Goal: Task Accomplishment & Management: Complete application form

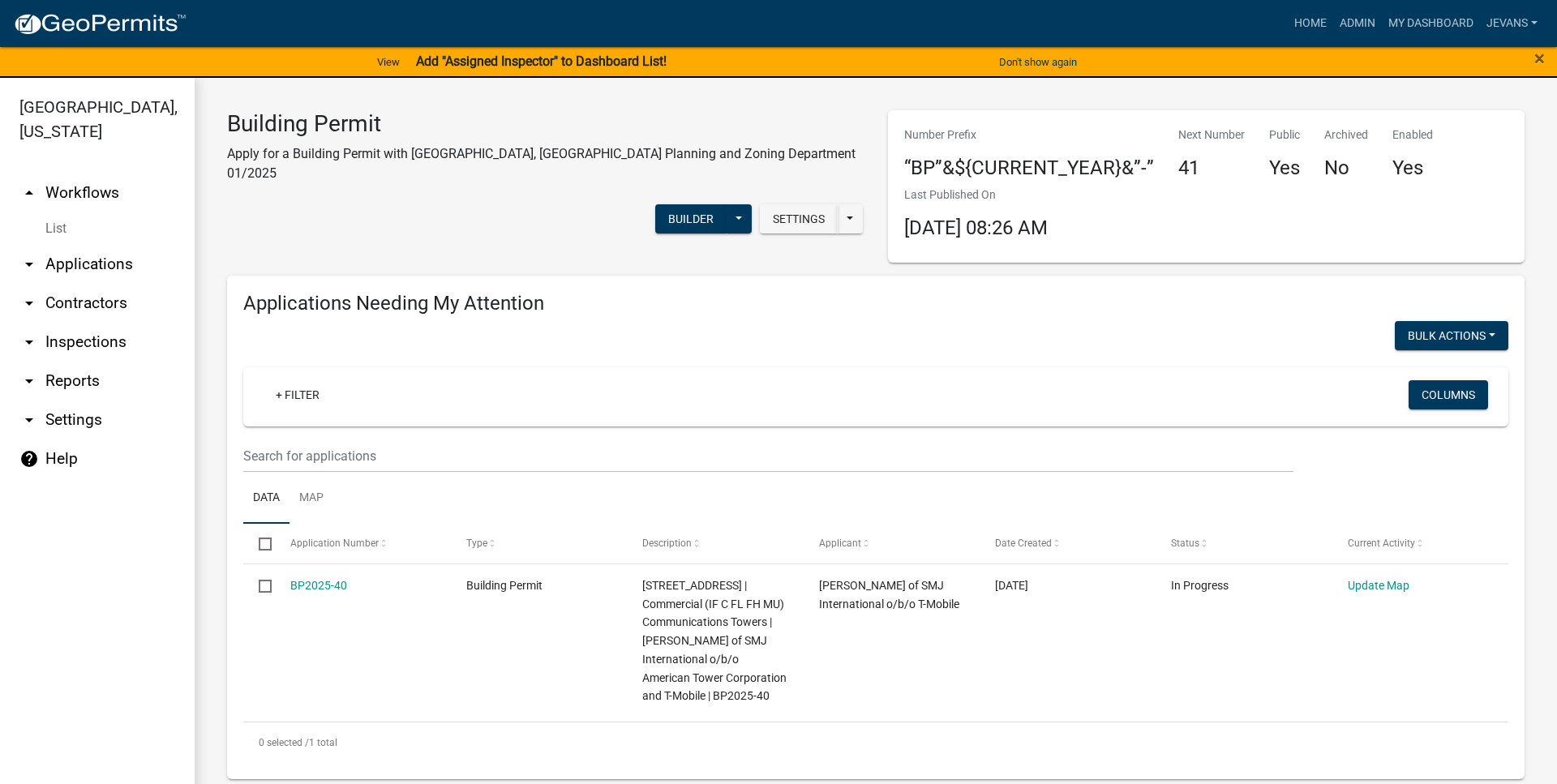
select select "1: 25"
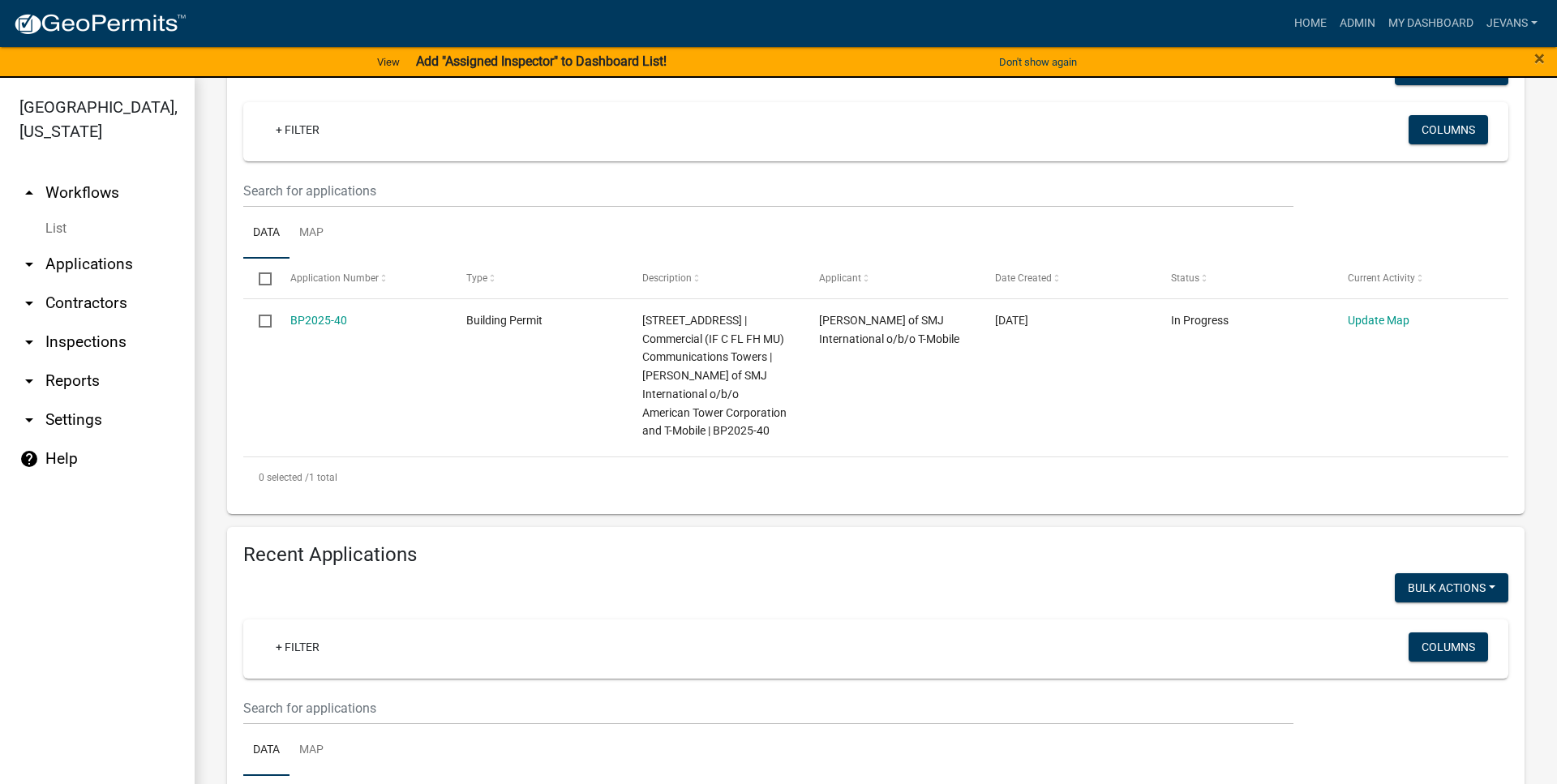
scroll to position [185, 0]
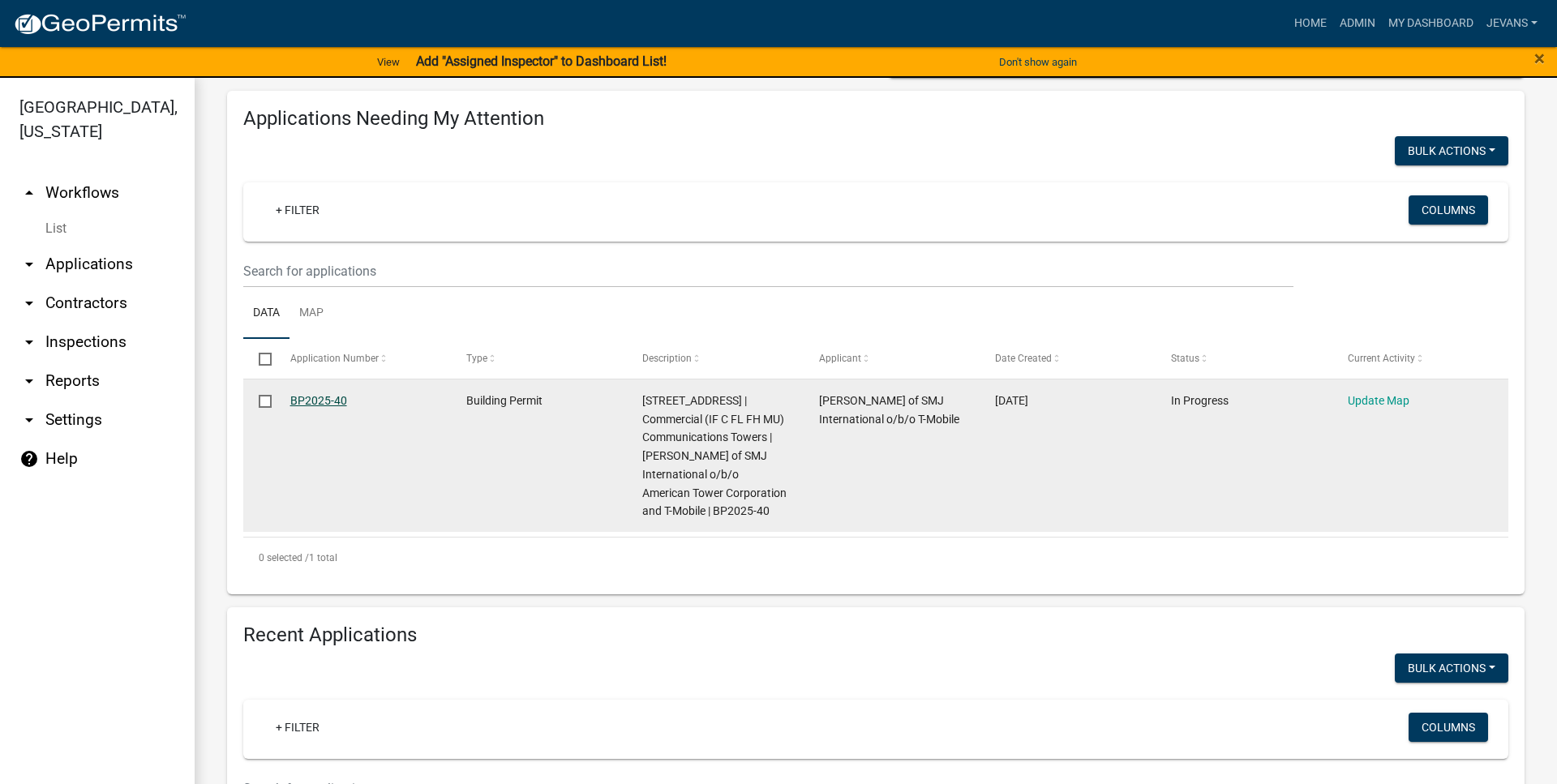
click at [323, 396] on link "BP2025-40" at bounding box center [318, 401] width 56 height 13
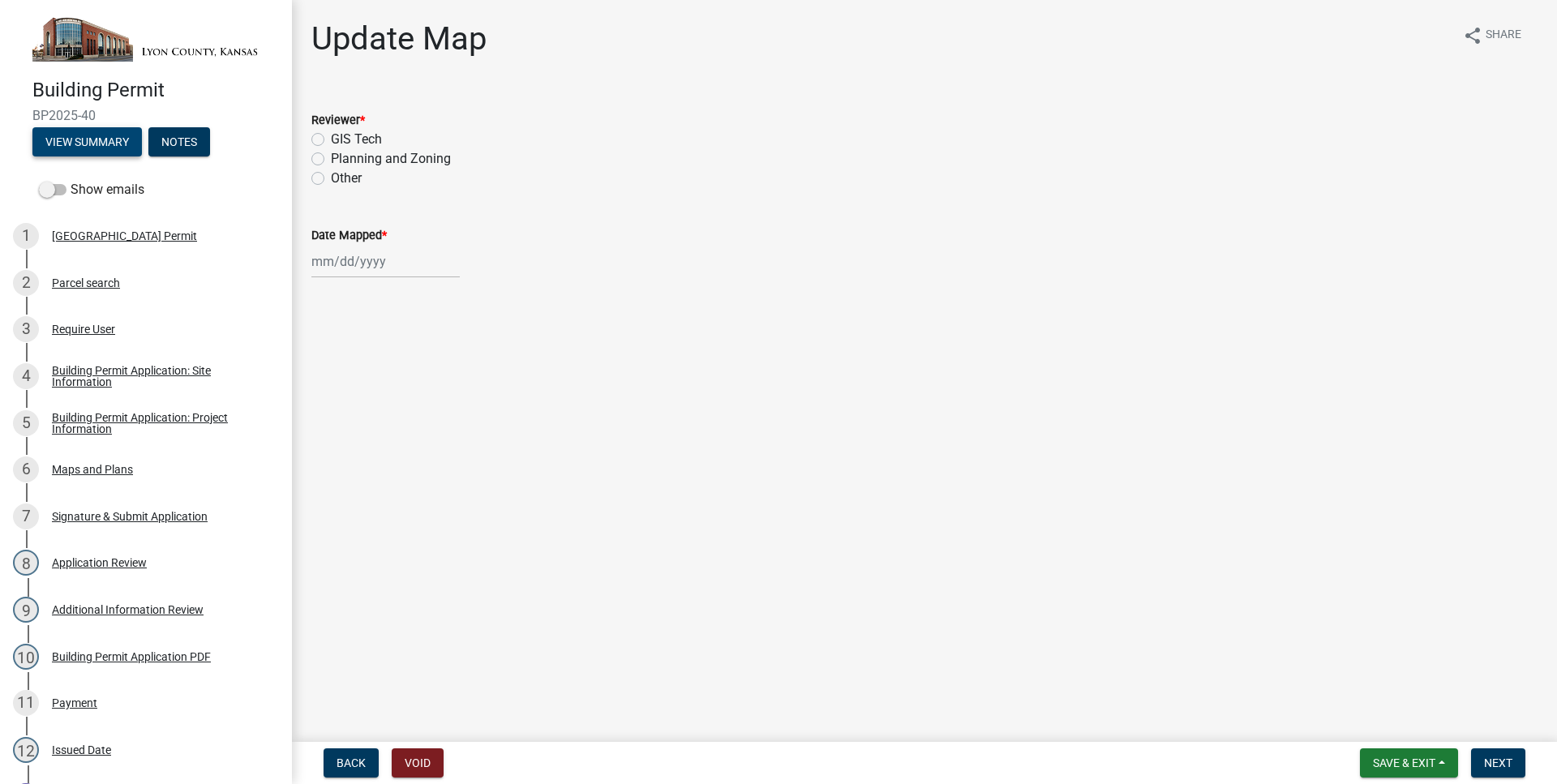
click at [76, 131] on button "View Summary" at bounding box center [87, 142] width 110 height 29
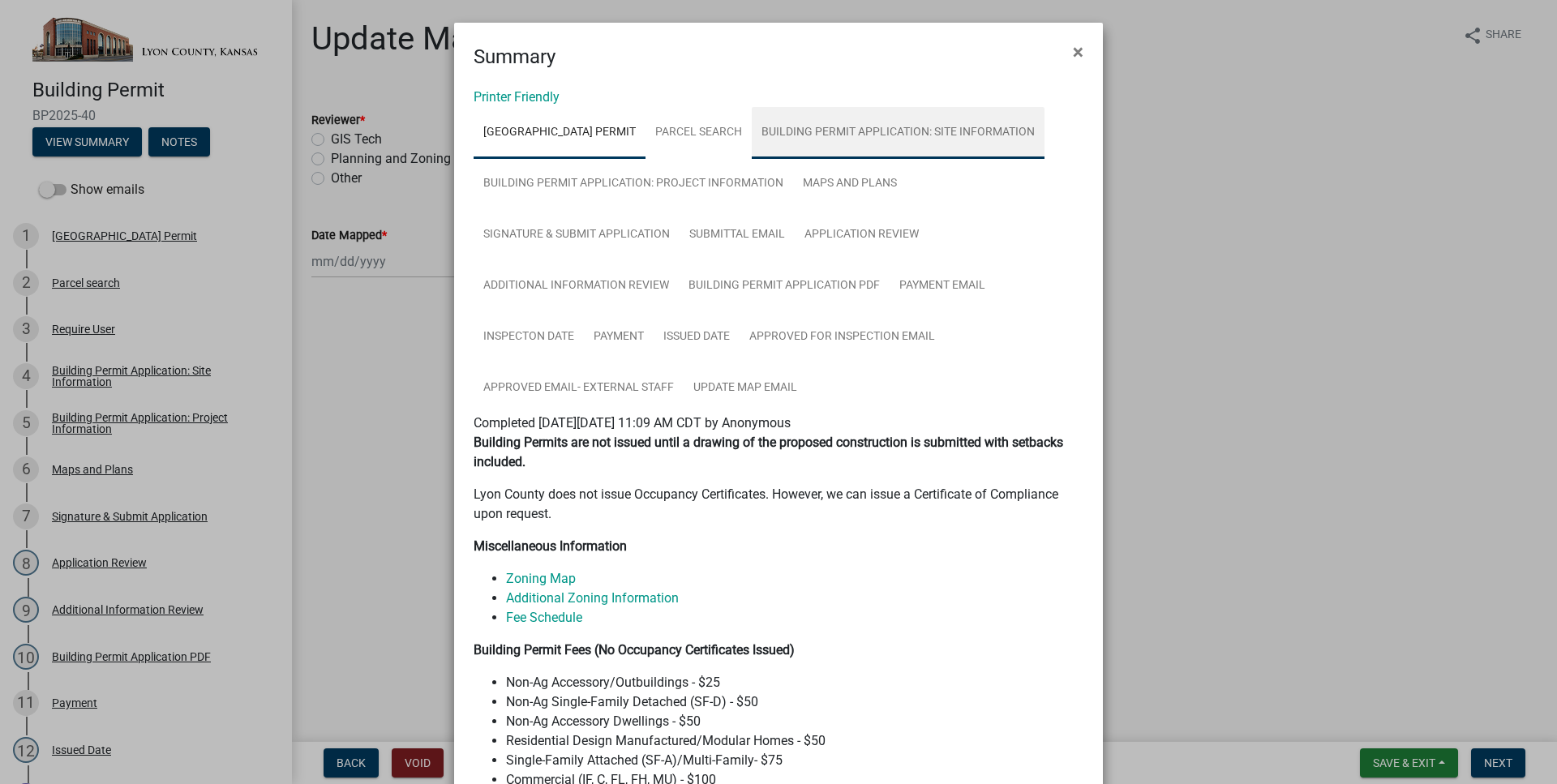
click at [776, 128] on link "Building Permit Application: Site Information" at bounding box center [898, 132] width 293 height 52
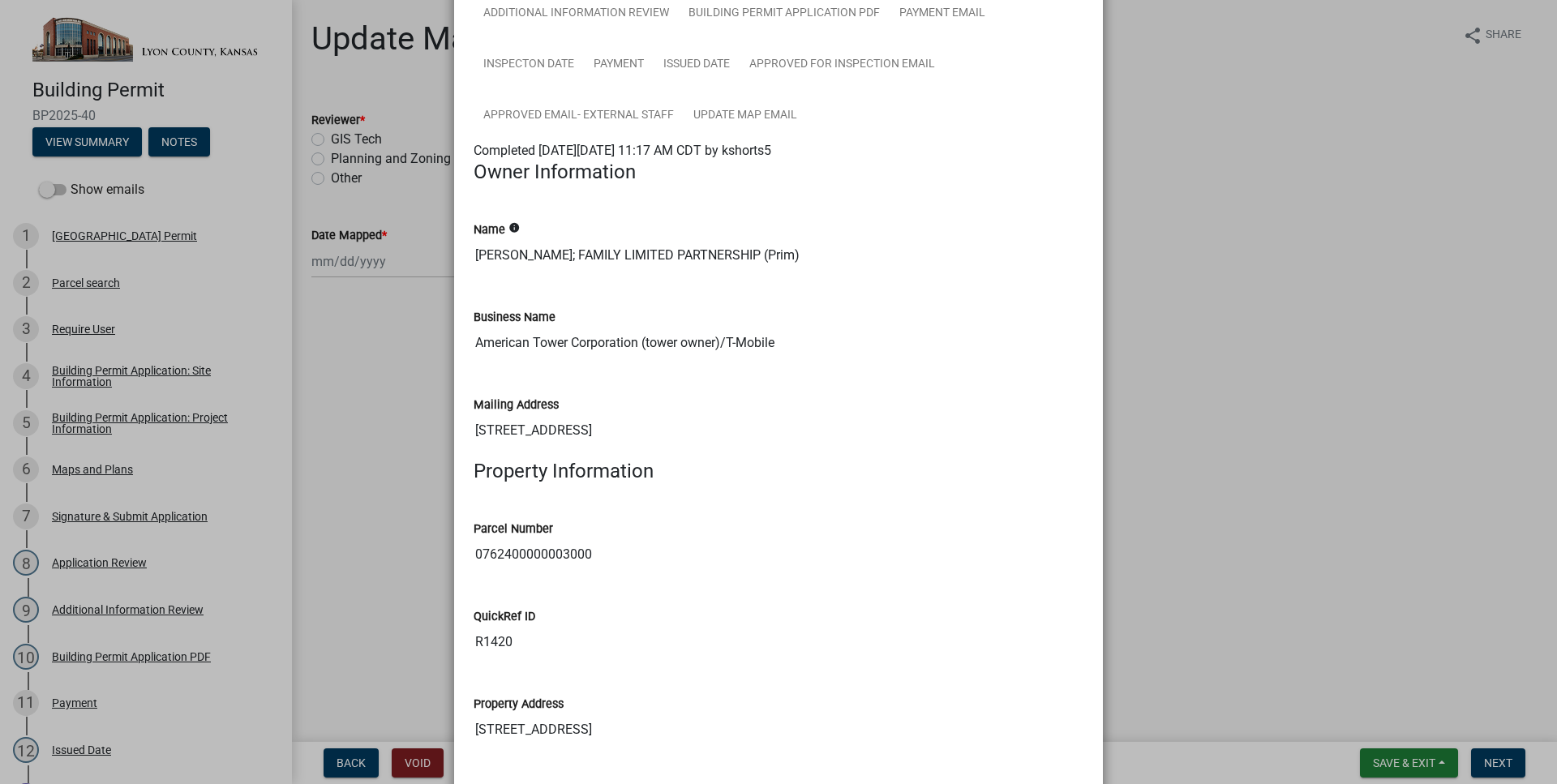
scroll to position [277, 0]
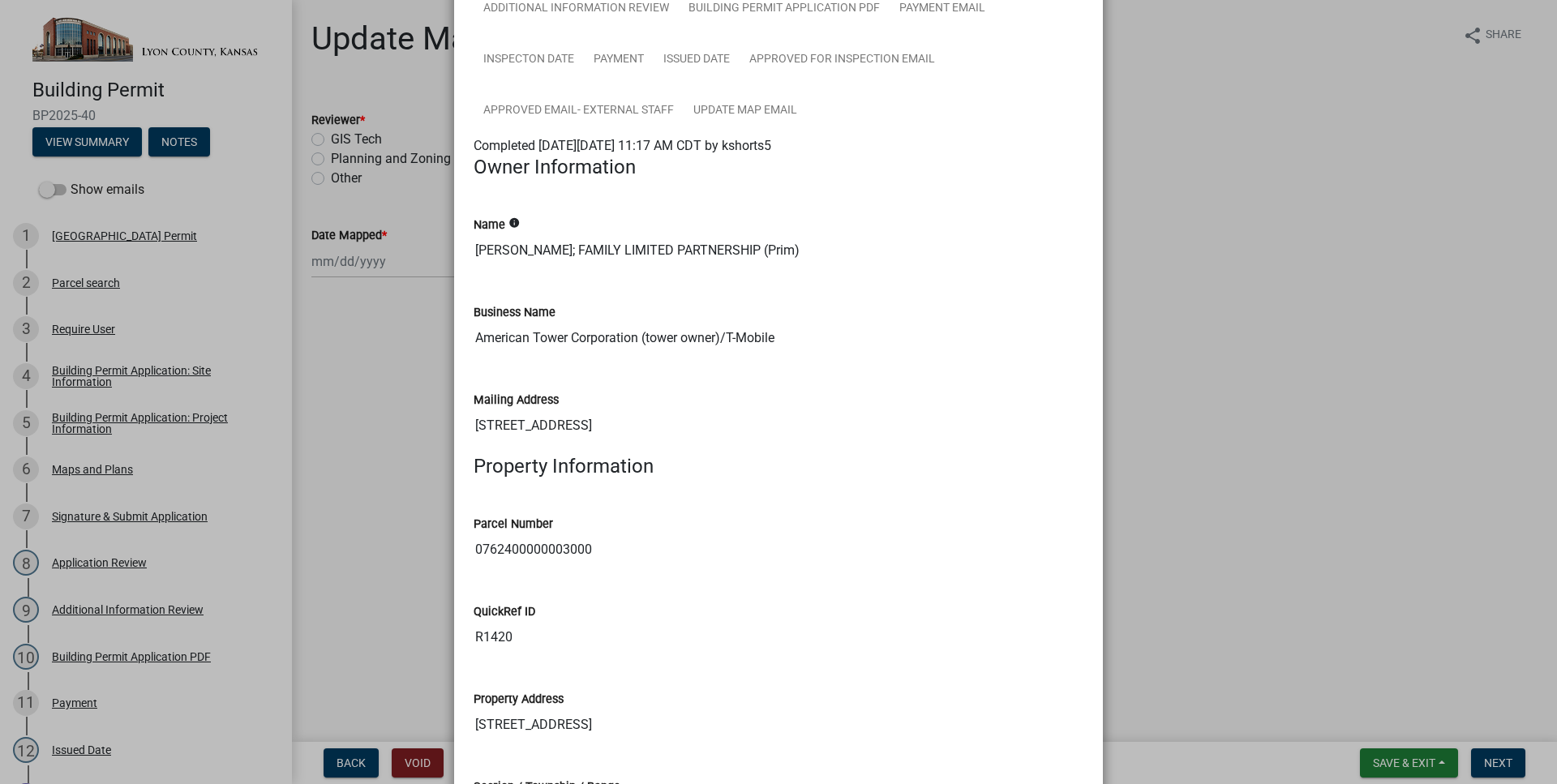
click at [524, 540] on input "0762400000003000" at bounding box center [778, 550] width 610 height 33
click at [524, 540] on input "0762400000003000" at bounding box center [778, 550] width 610 height 33
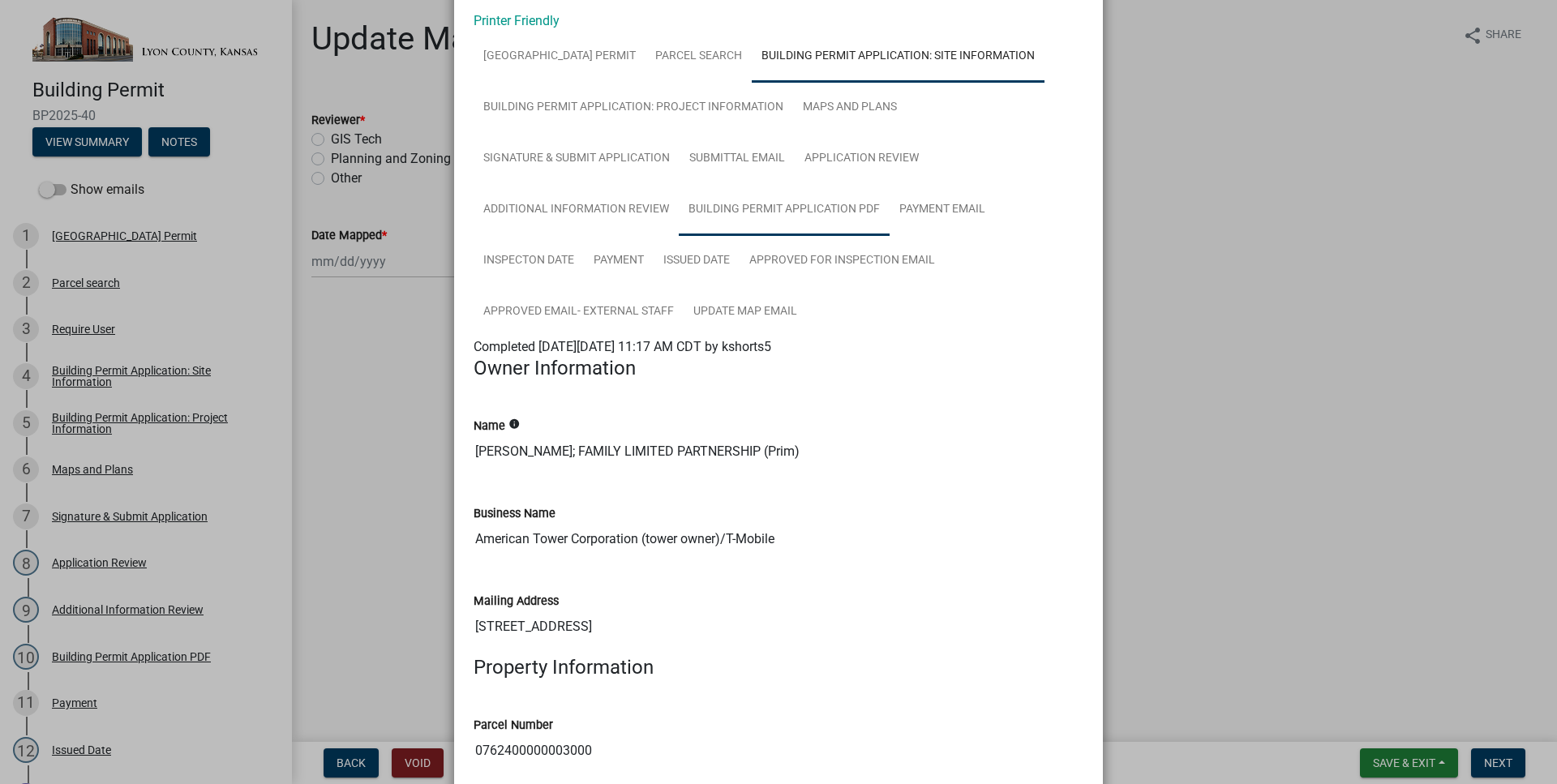
scroll to position [0, 0]
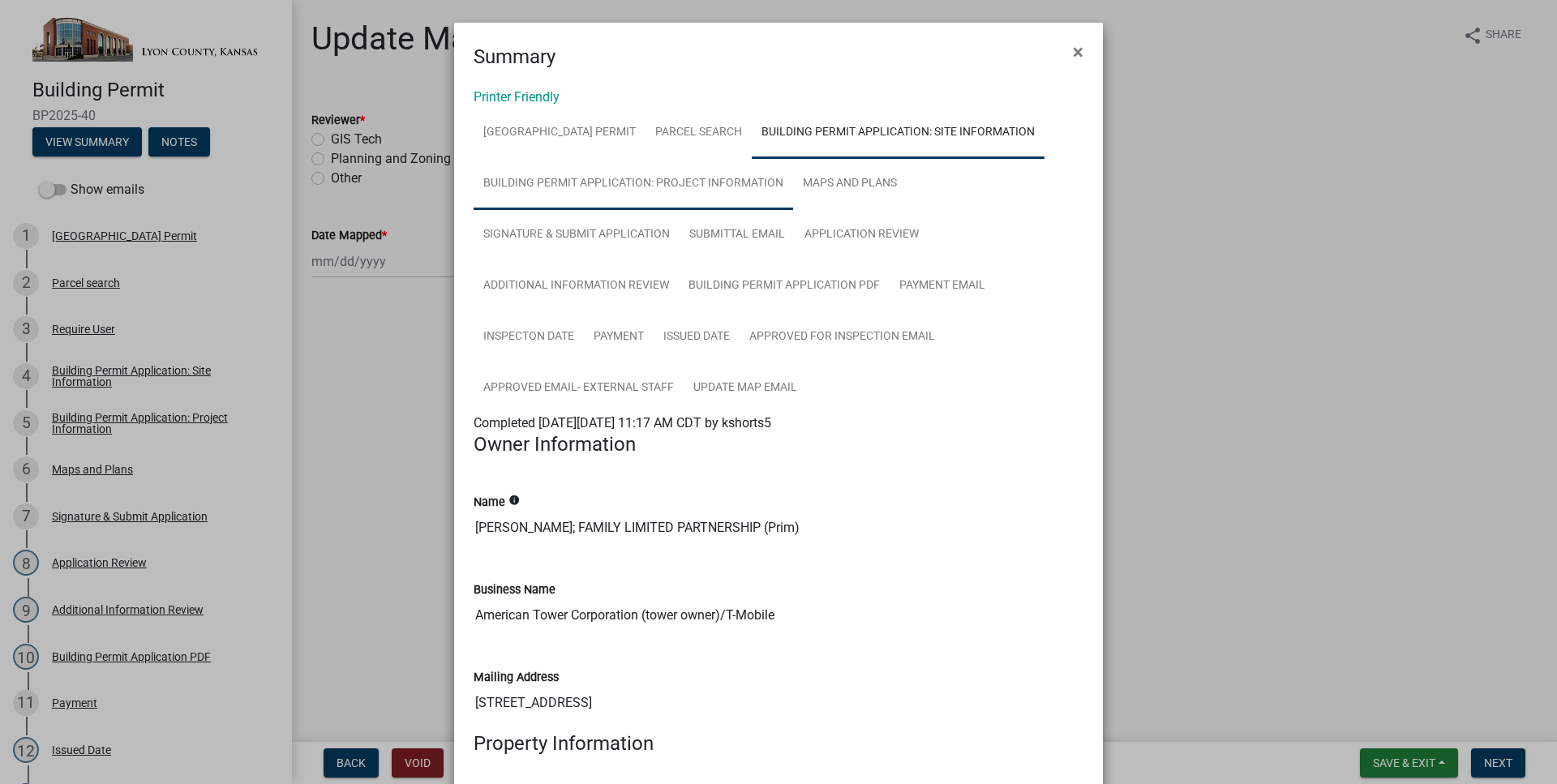
click at [650, 194] on link "Building Permit Application: Project Information" at bounding box center [633, 183] width 320 height 52
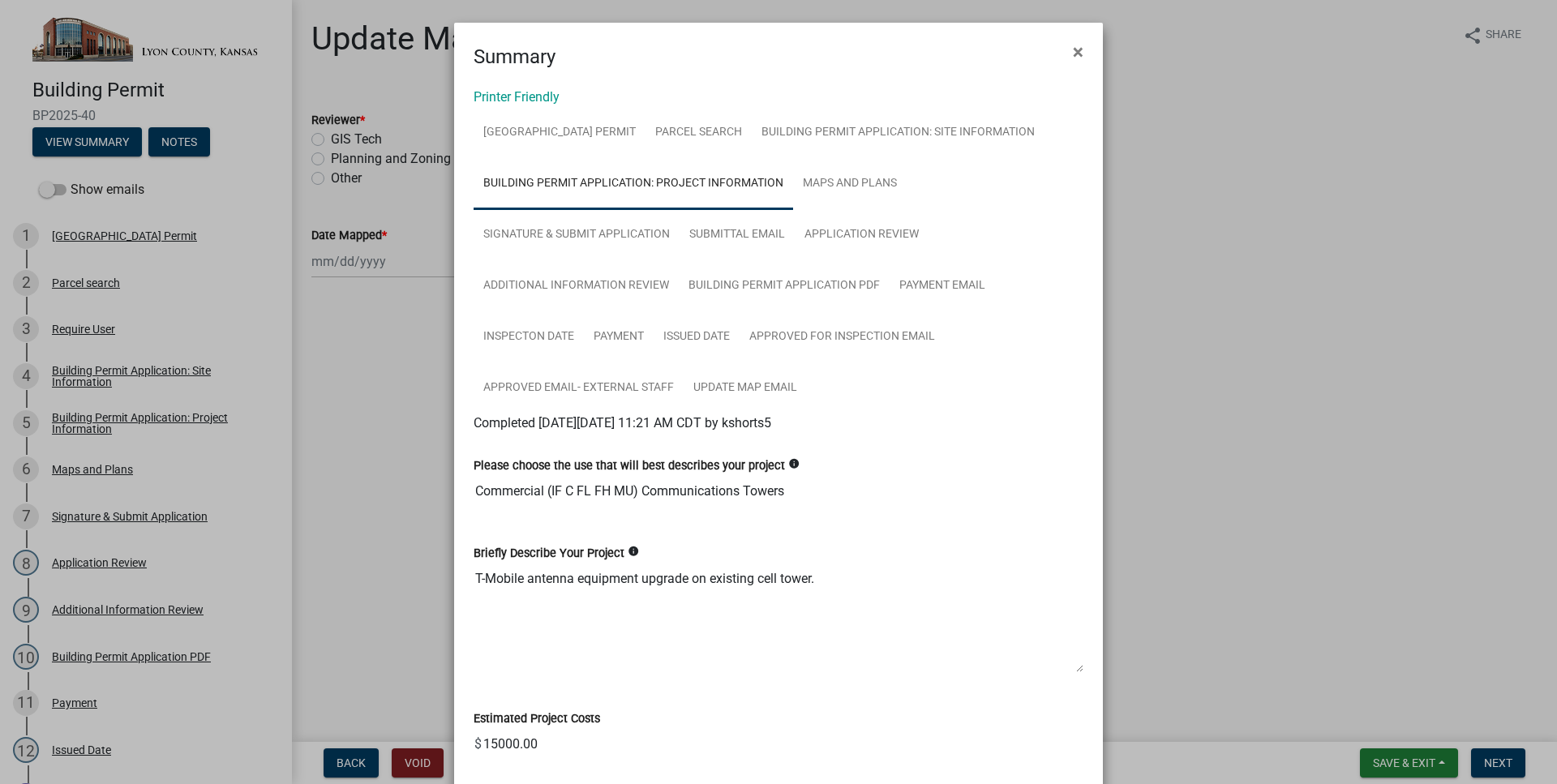
click at [628, 578] on textarea "T-Mobile antenna equipment upgrade on existing cell tower." at bounding box center [778, 617] width 610 height 110
click at [999, 531] on div "Briefly Describe Your Project info T-Mobile antenna equipment upgrade on existi…" at bounding box center [778, 597] width 610 height 152
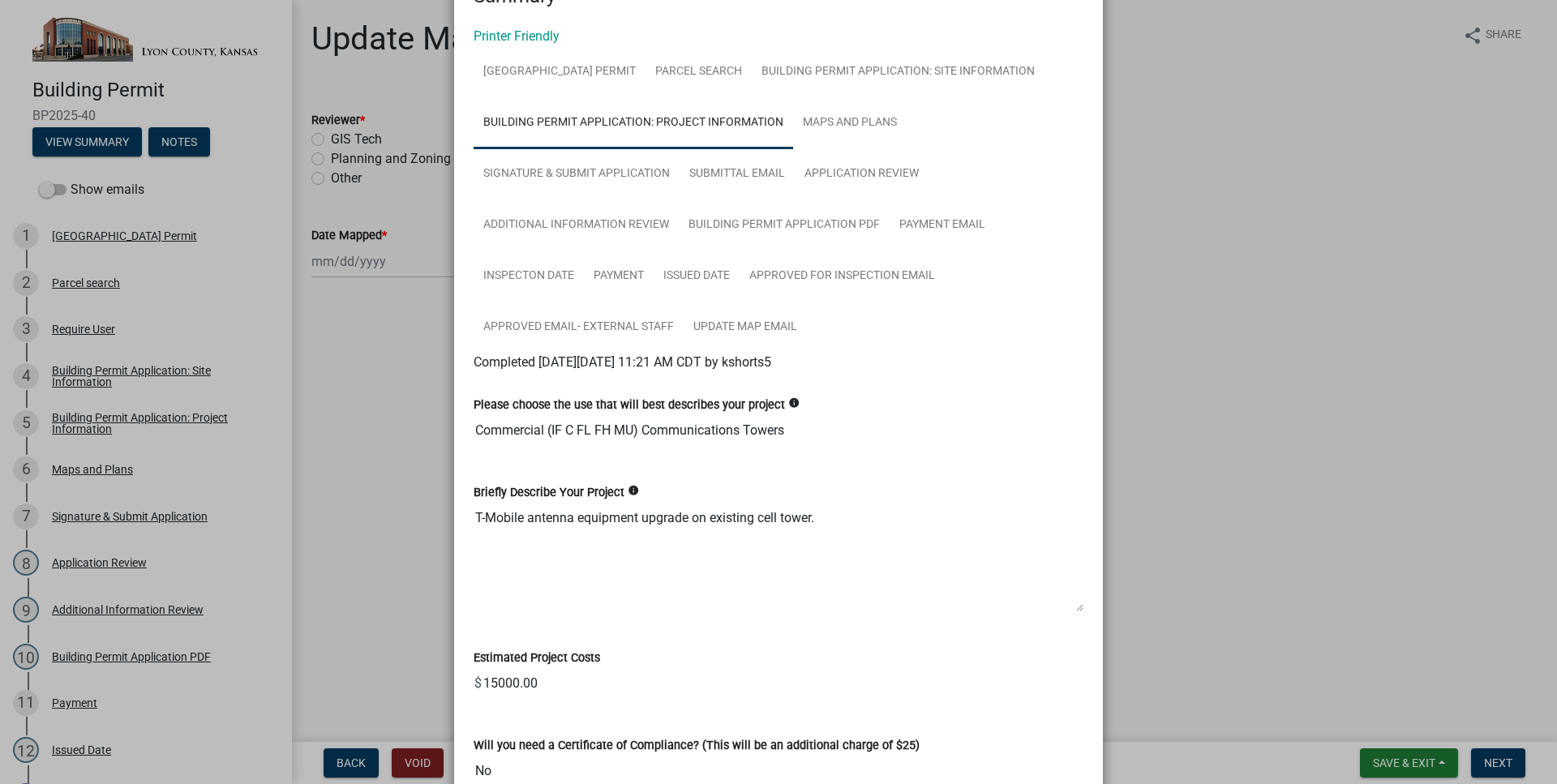
scroll to position [92, 0]
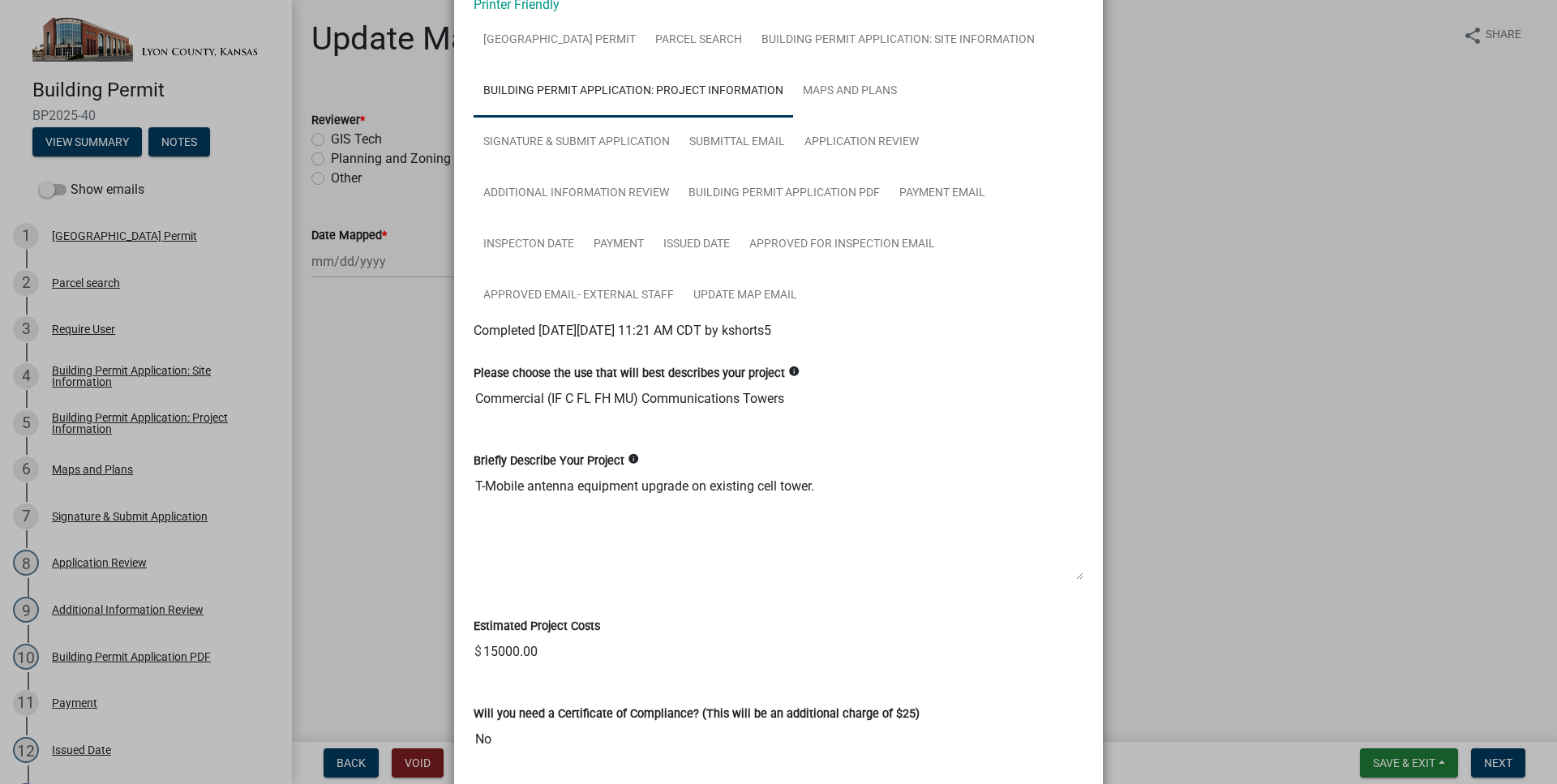
click at [506, 648] on input "15000.00" at bounding box center [783, 652] width 602 height 33
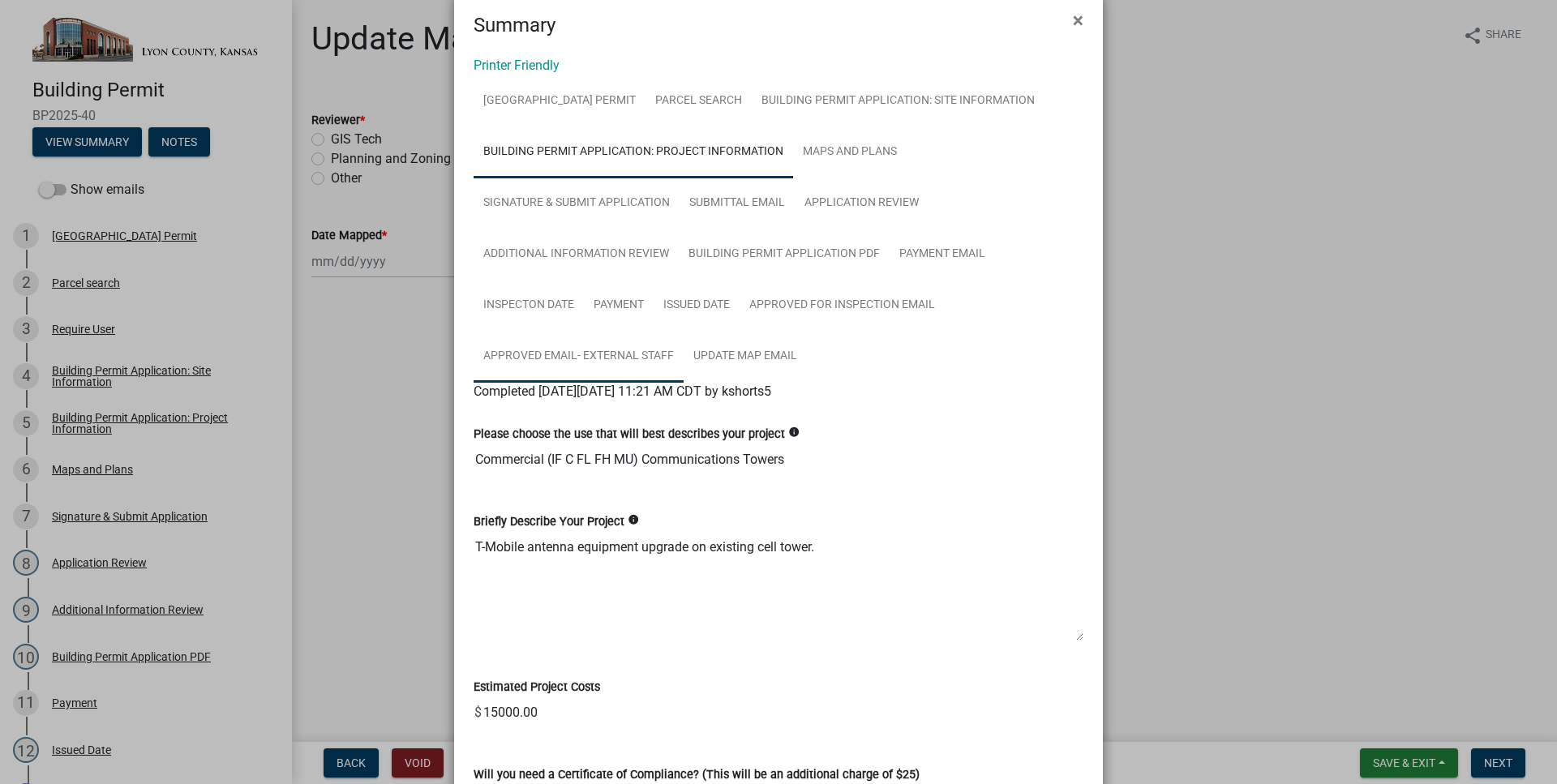
scroll to position [0, 0]
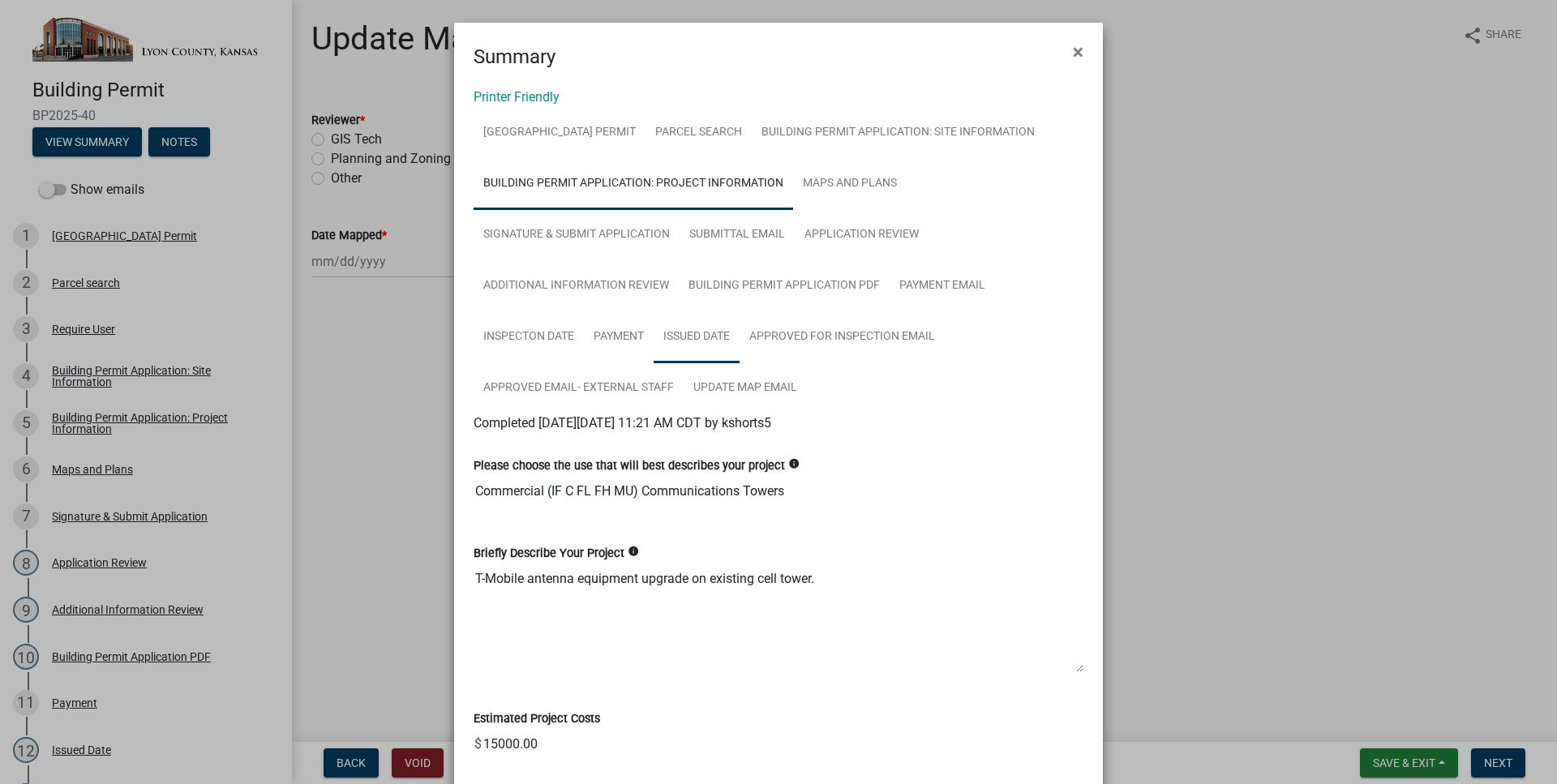
click at [689, 345] on link "Issued Date" at bounding box center [696, 337] width 86 height 52
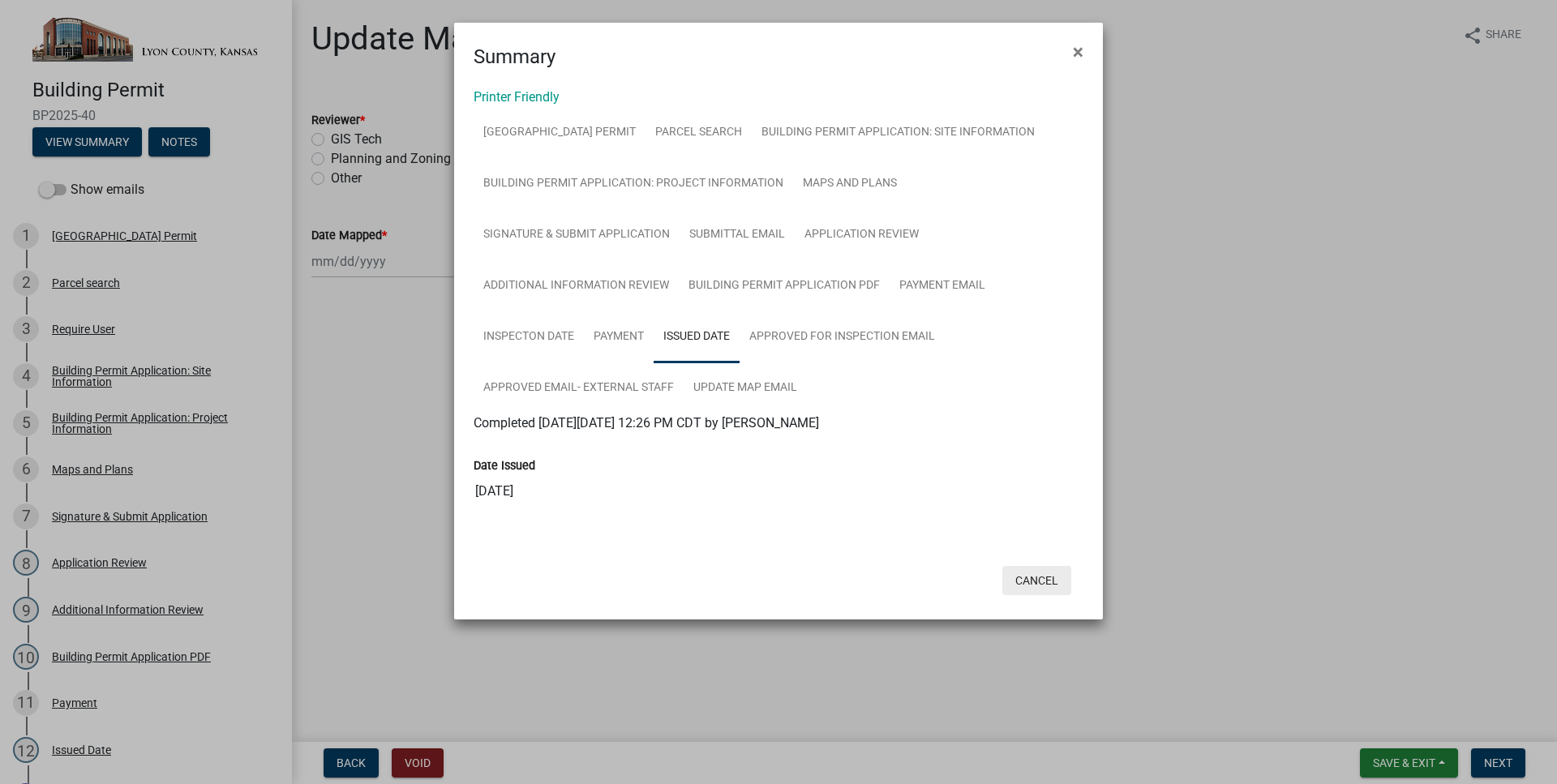
click at [1043, 573] on button "Cancel" at bounding box center [1037, 580] width 69 height 29
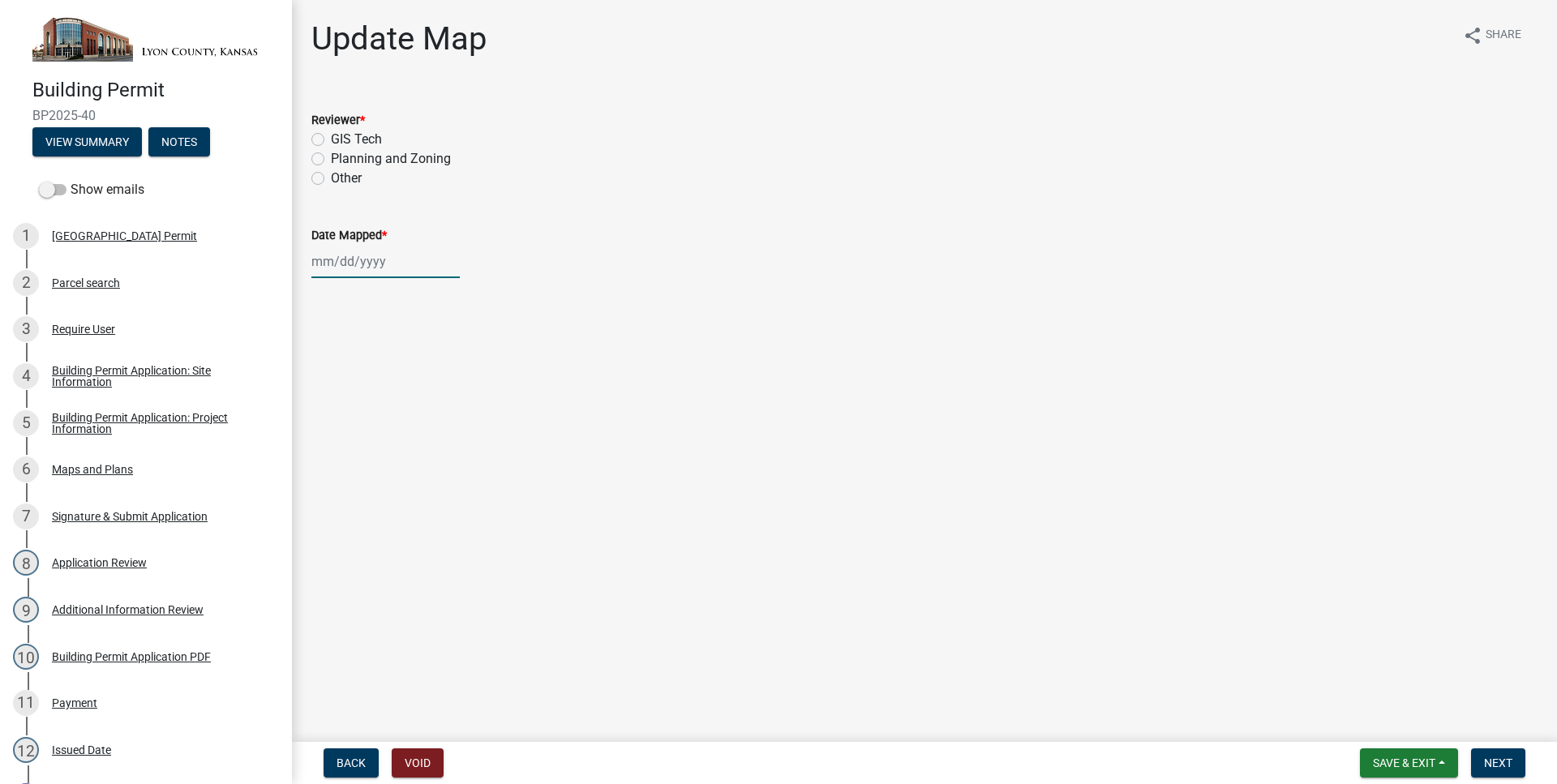
click at [349, 265] on input "Date Mapped *" at bounding box center [386, 262] width 149 height 34
select select "8"
select select "2025"
click at [407, 405] on div "14" at bounding box center [406, 400] width 26 height 26
type input "[DATE]"
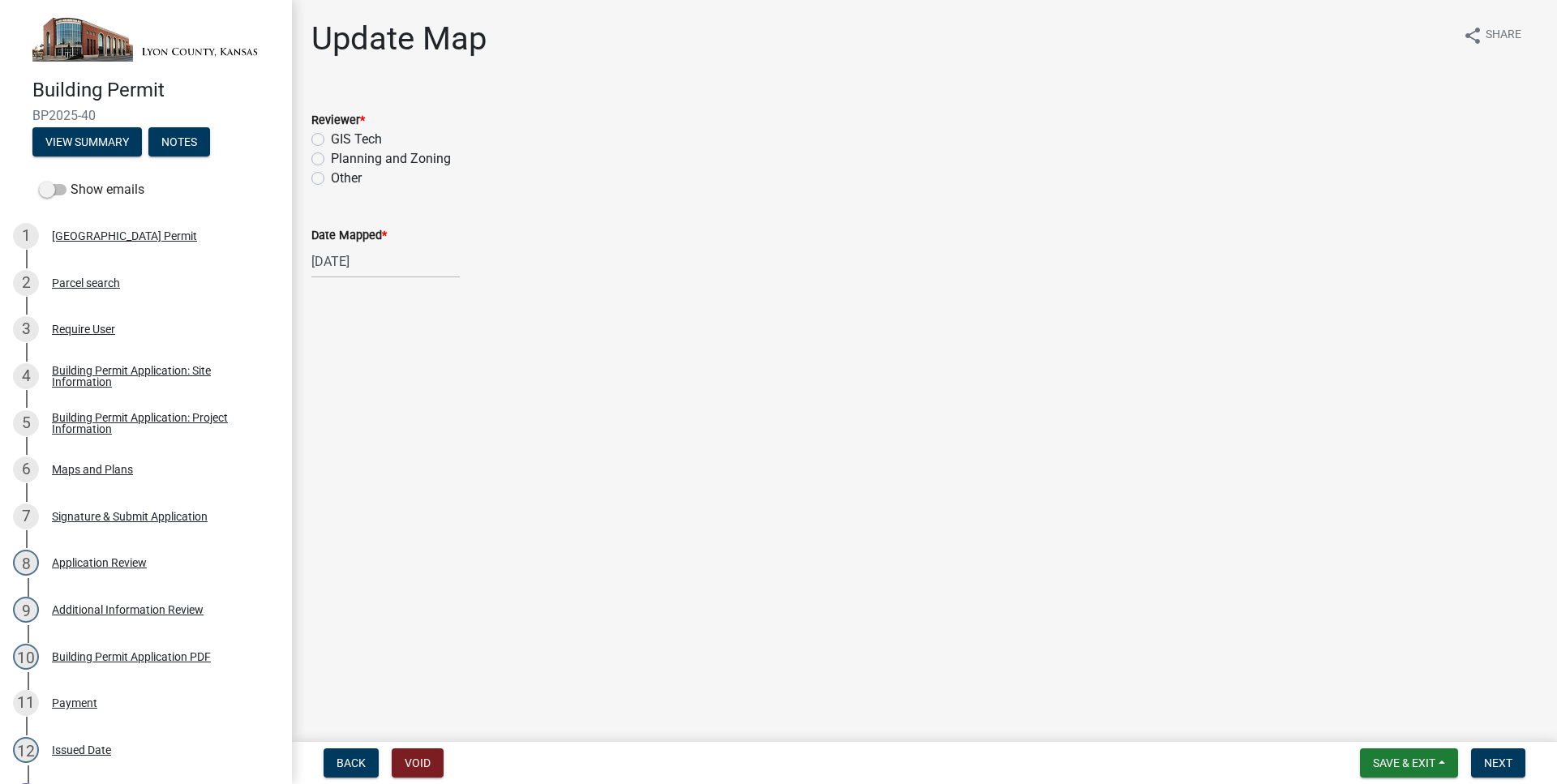
click at [331, 140] on label "GIS Tech" at bounding box center [357, 140] width 51 height 20
click at [331, 140] on input "GIS Tech" at bounding box center [336, 135] width 11 height 11
radio input "true"
click at [1514, 762] on button "Next" at bounding box center [1498, 764] width 54 height 29
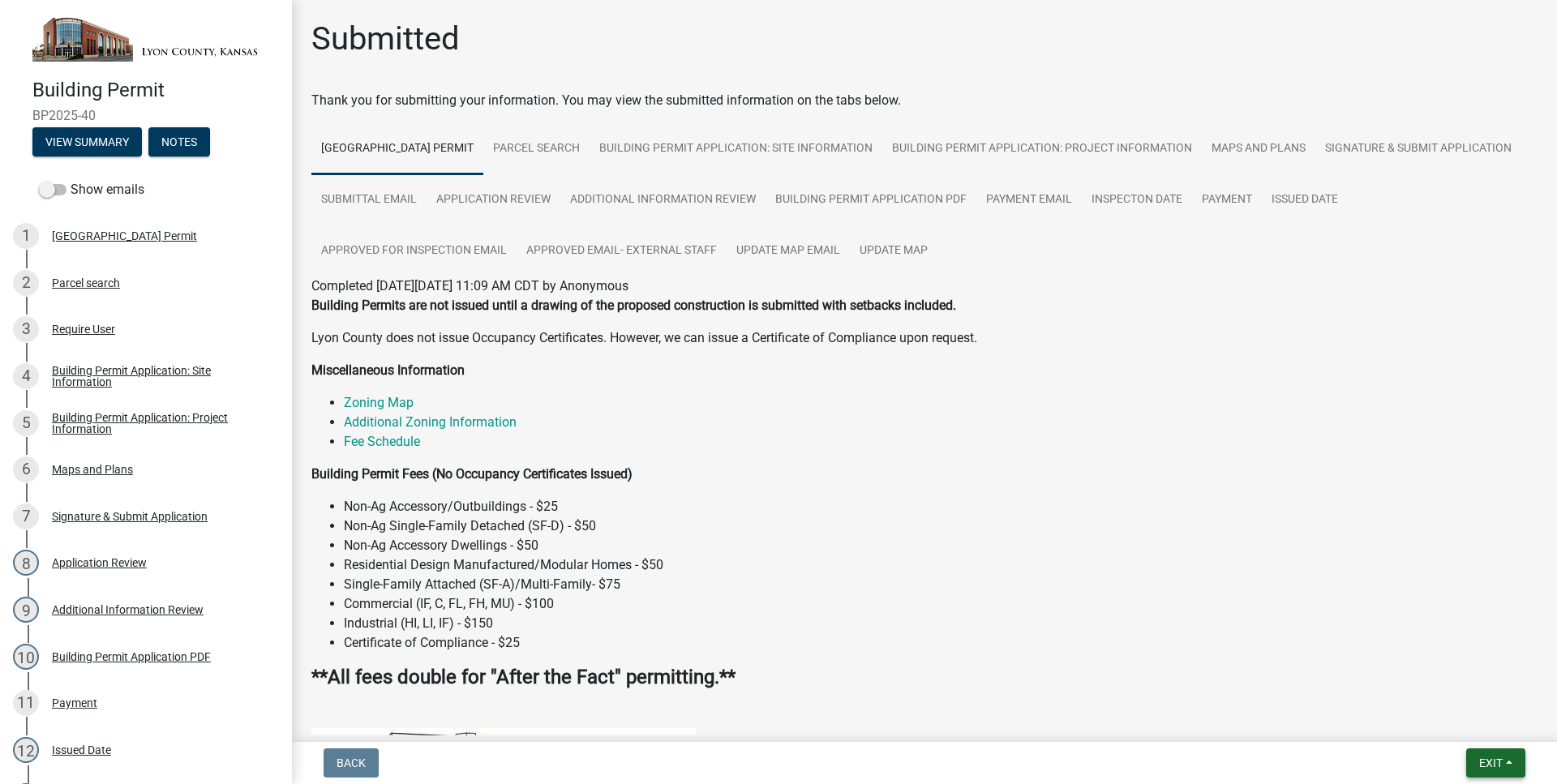
click at [1495, 759] on span "Exit" at bounding box center [1491, 763] width 24 height 13
click at [1477, 719] on button "Save & Exit" at bounding box center [1461, 721] width 130 height 39
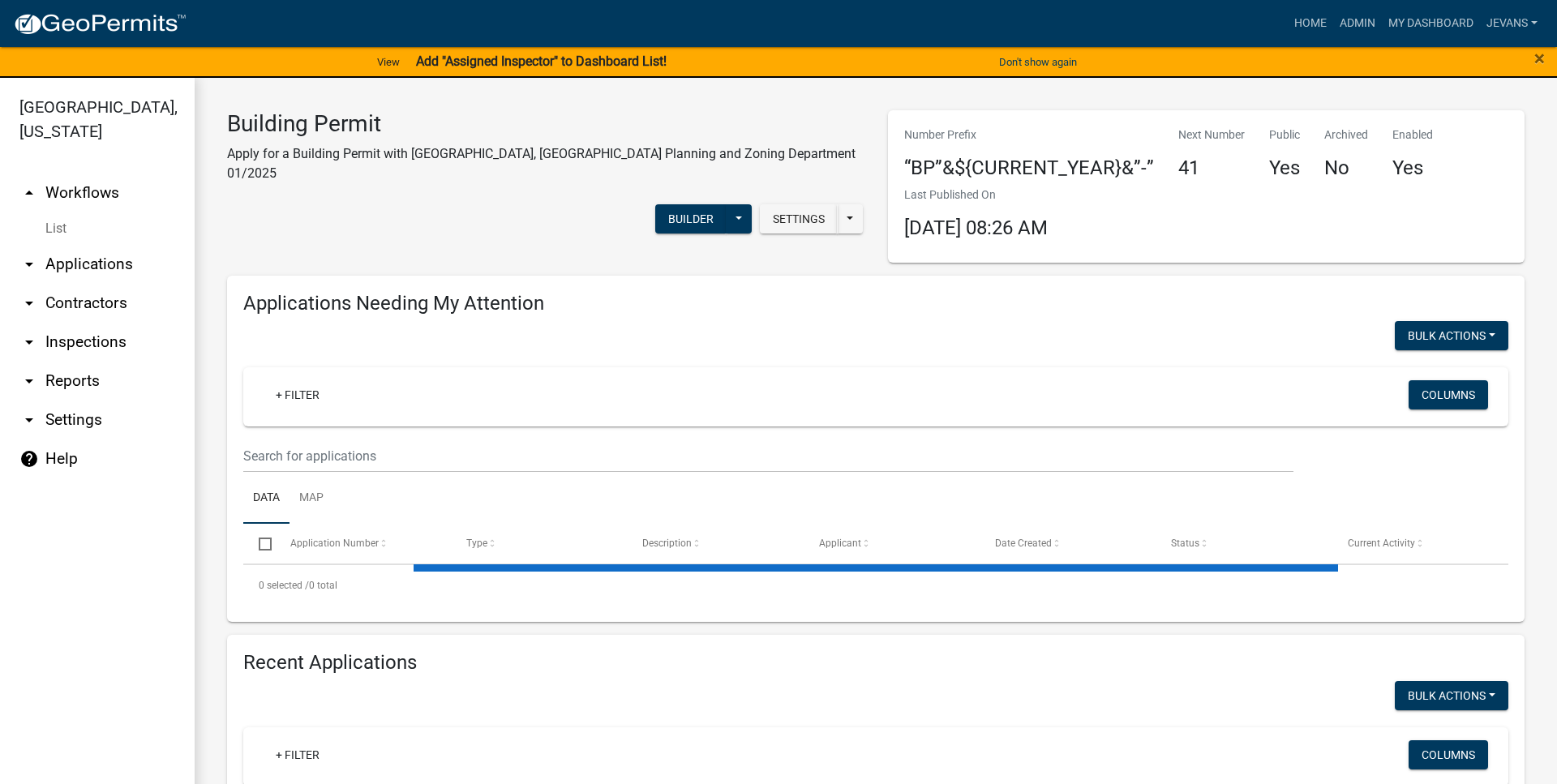
select select "1: 25"
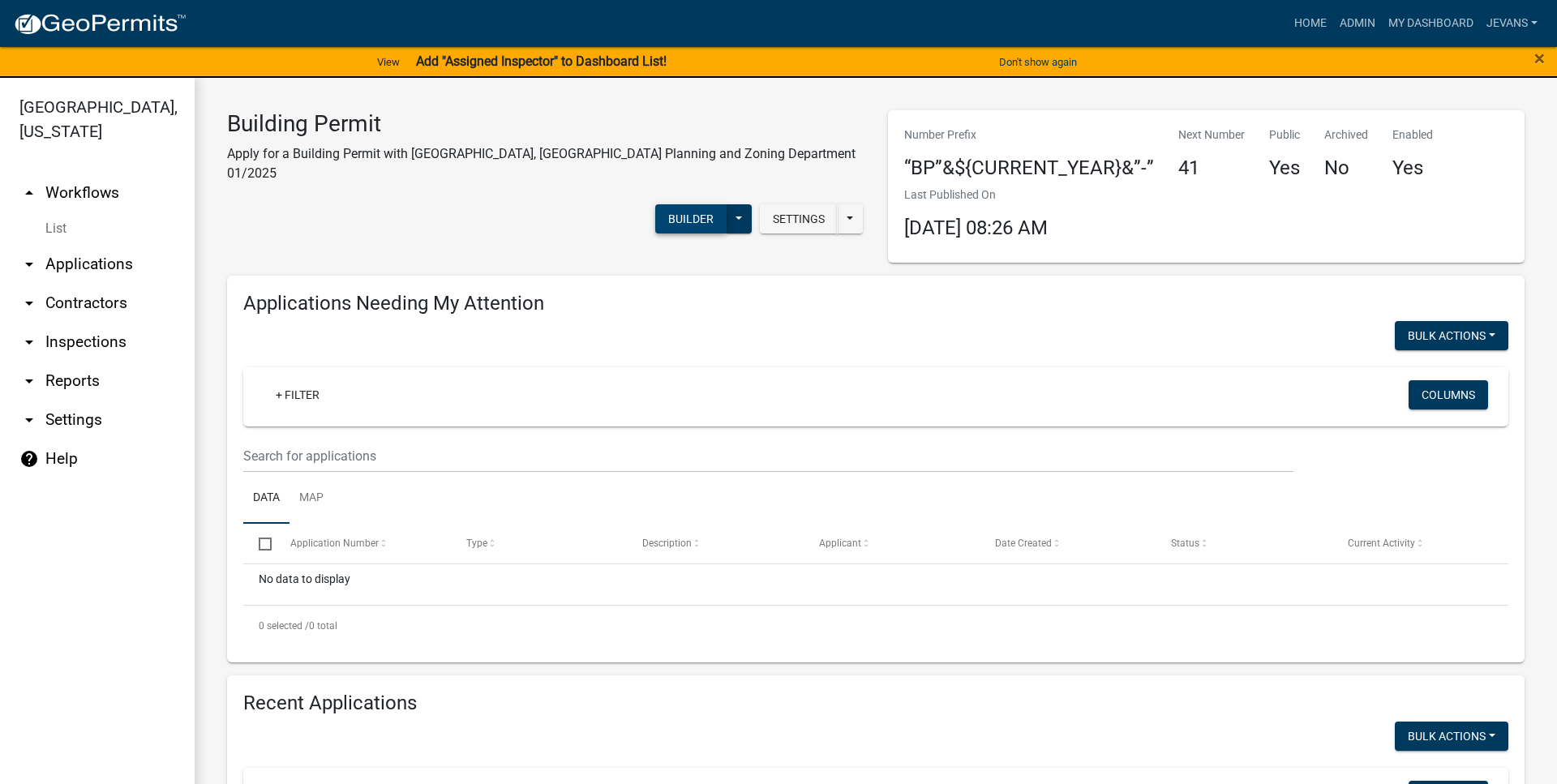
click at [689, 204] on button "Builder" at bounding box center [690, 219] width 71 height 29
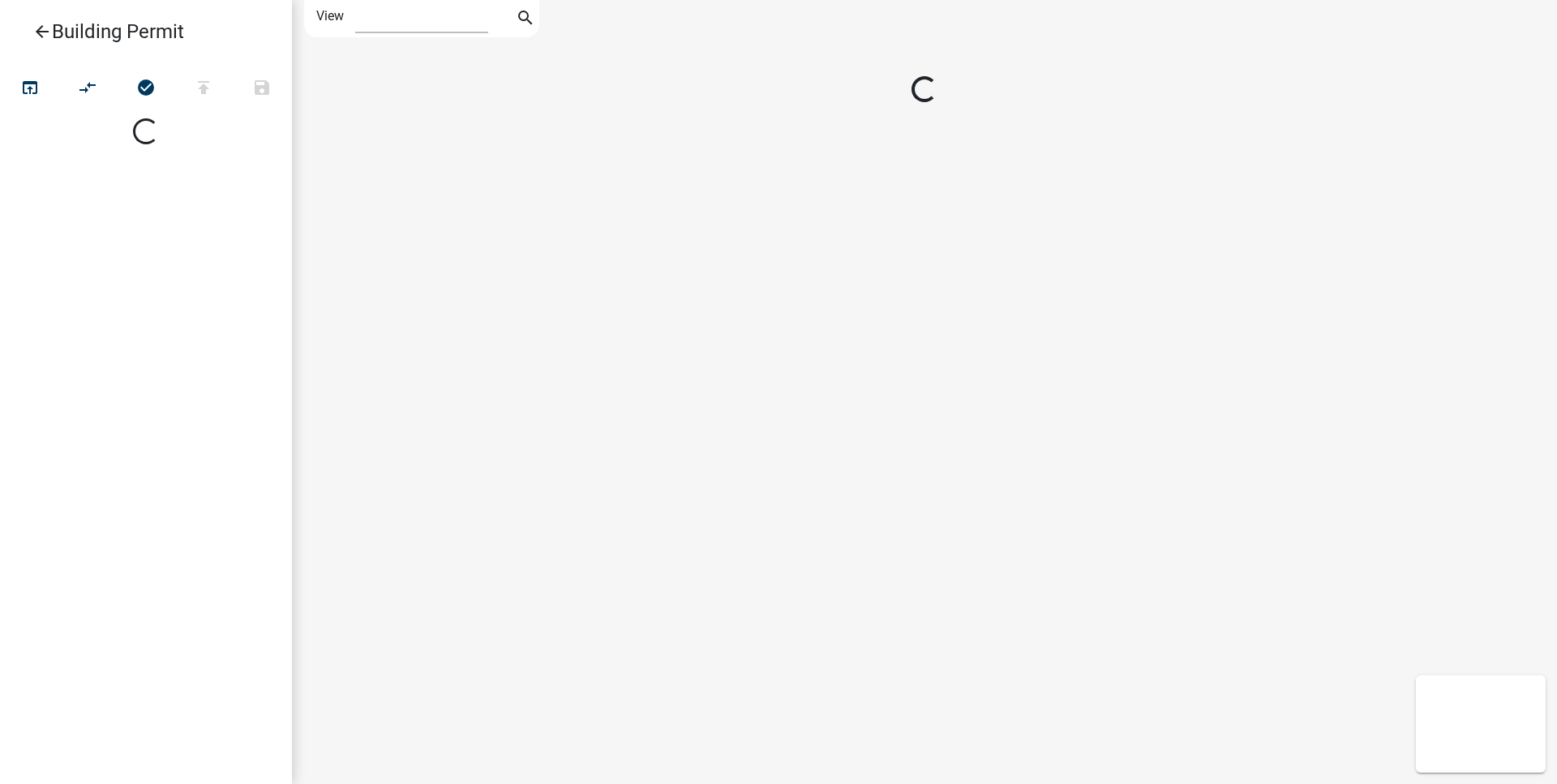
select select "1"
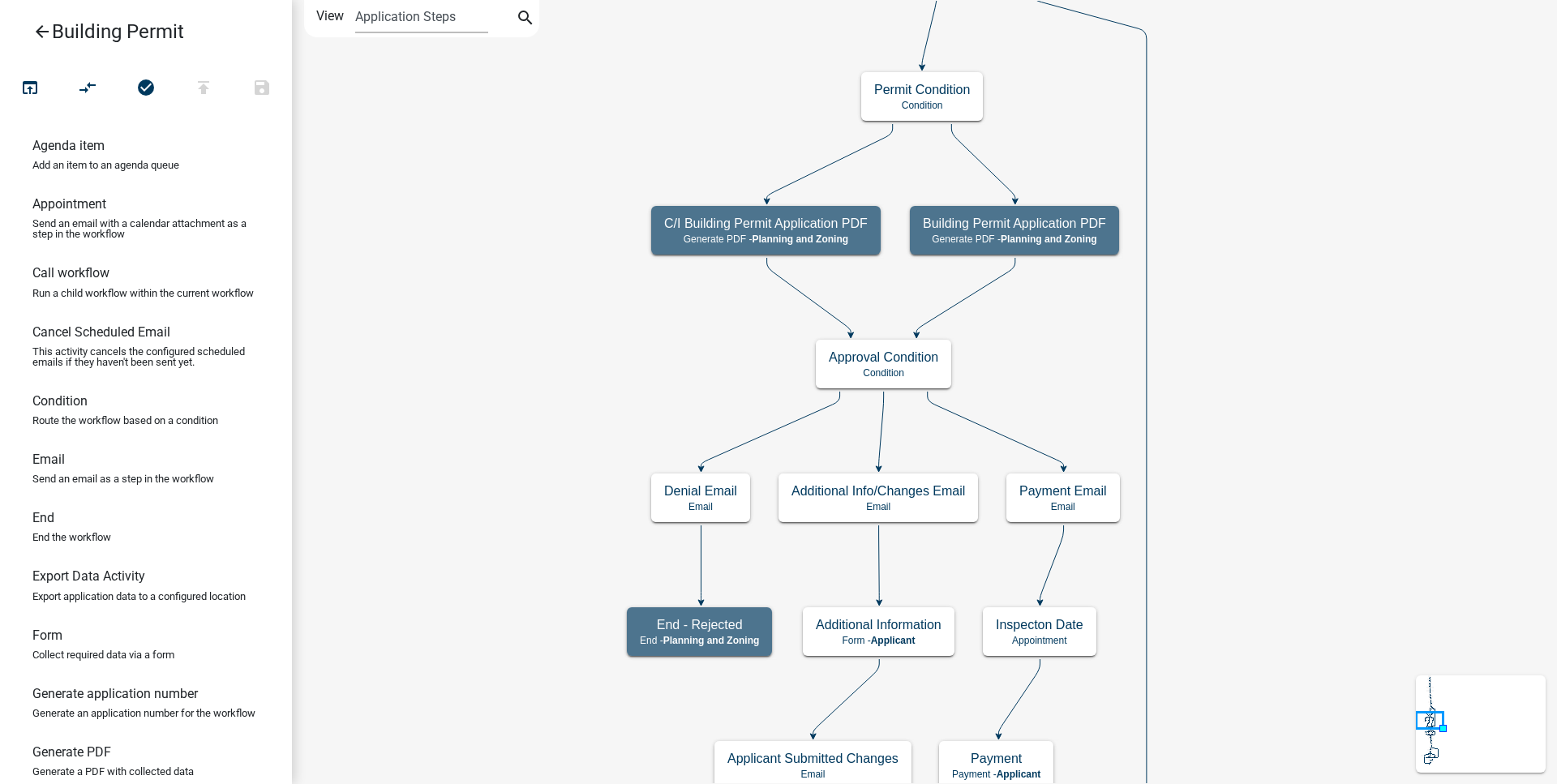
click at [537, 539] on div "Start Start - Applicant Building Permit Application: Site Information Form - Ap…" at bounding box center [924, 392] width 1265 height 784
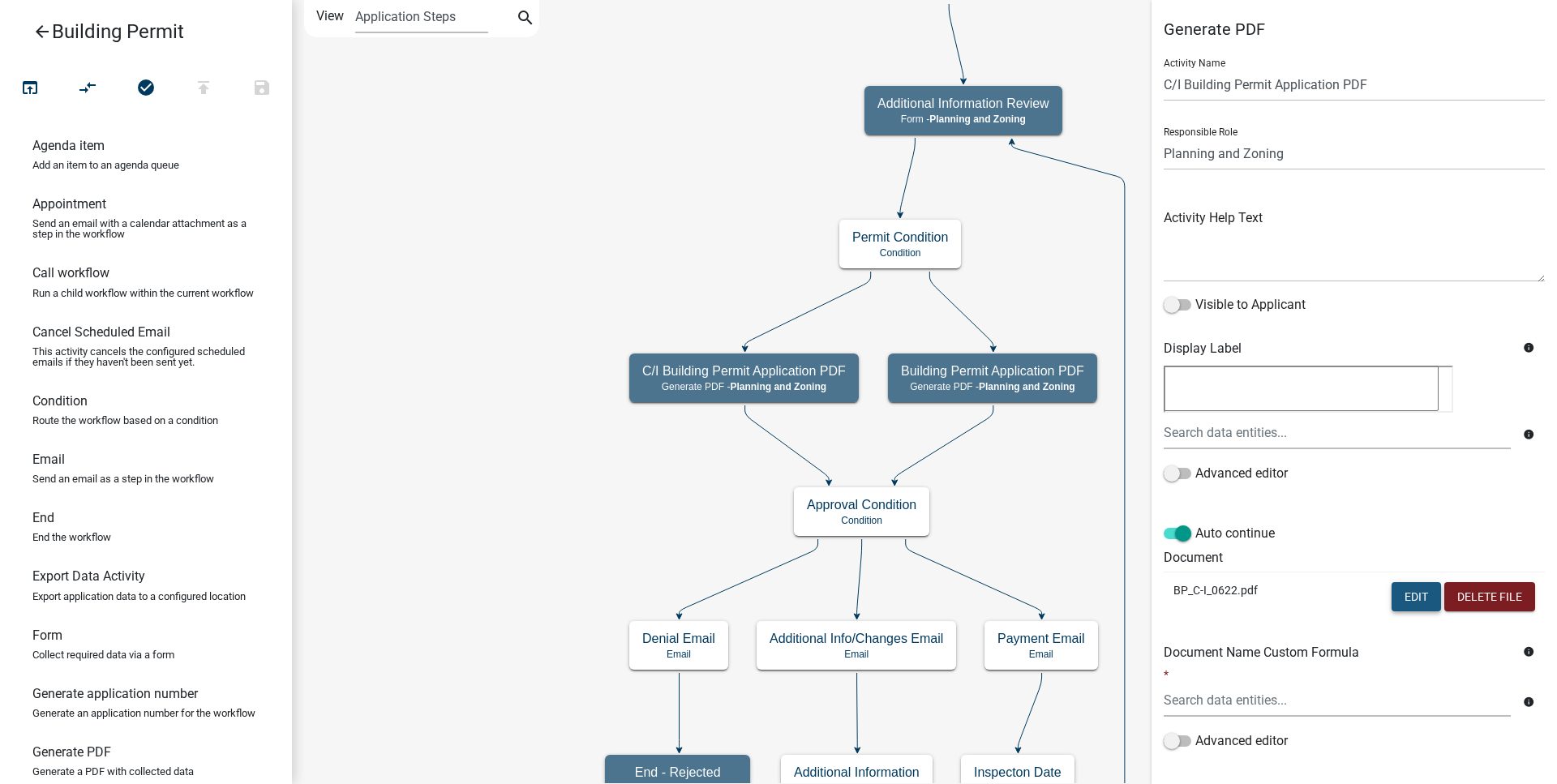
click at [1399, 591] on button "Edit" at bounding box center [1416, 597] width 50 height 29
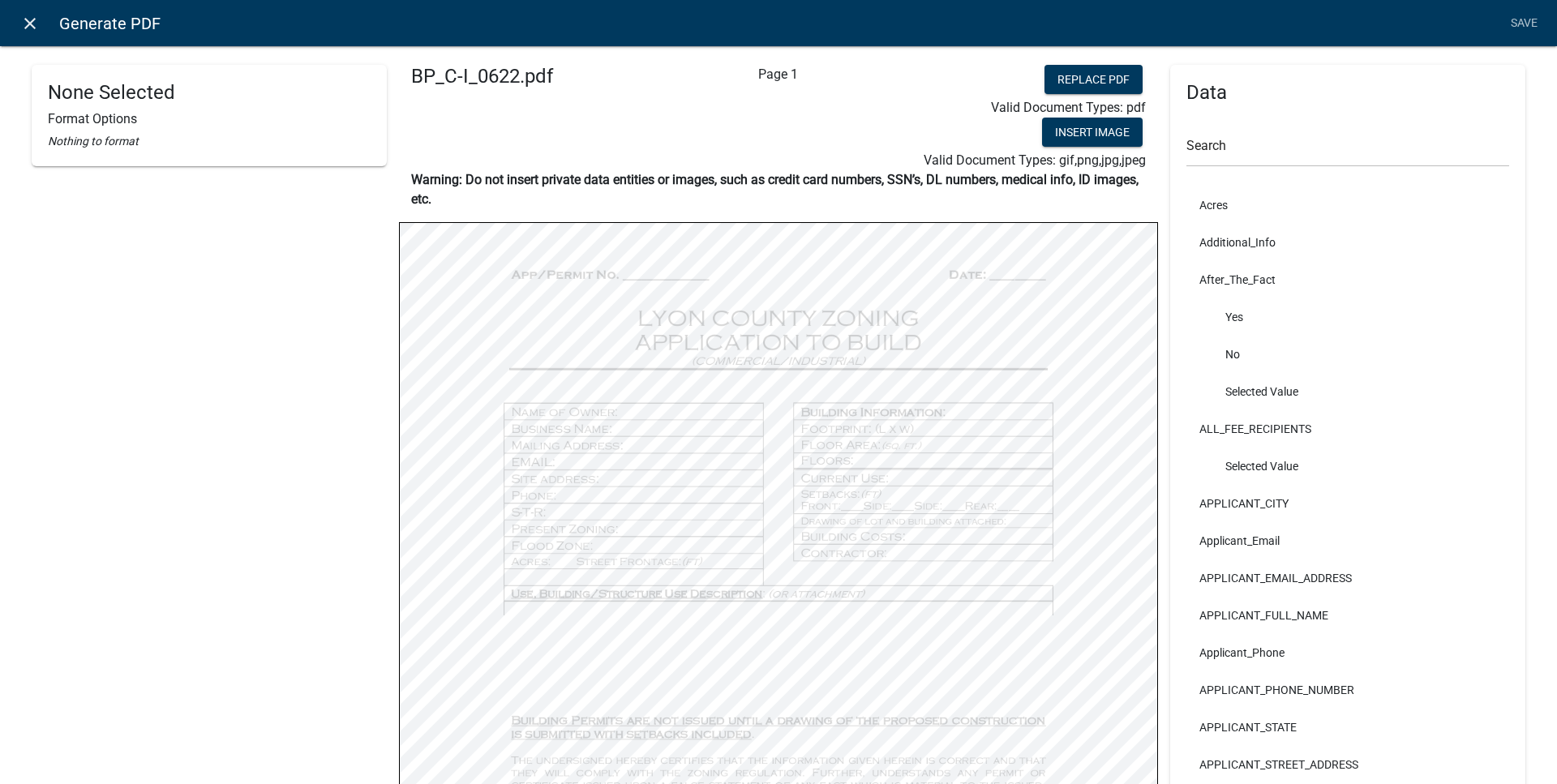
click at [38, 26] on icon "close" at bounding box center [30, 24] width 20 height 20
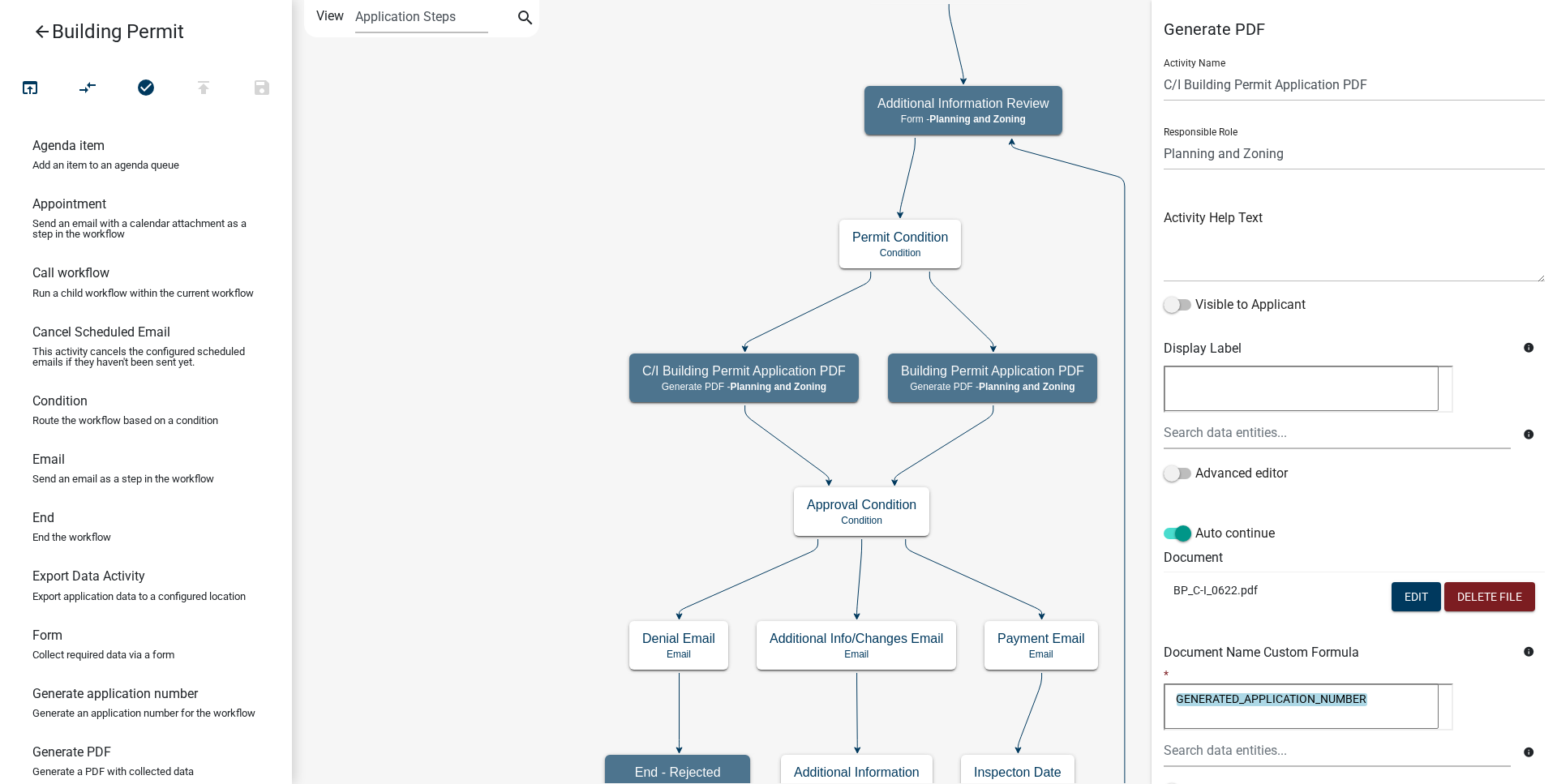
click at [44, 36] on icon "arrow_back" at bounding box center [43, 34] width 20 height 23
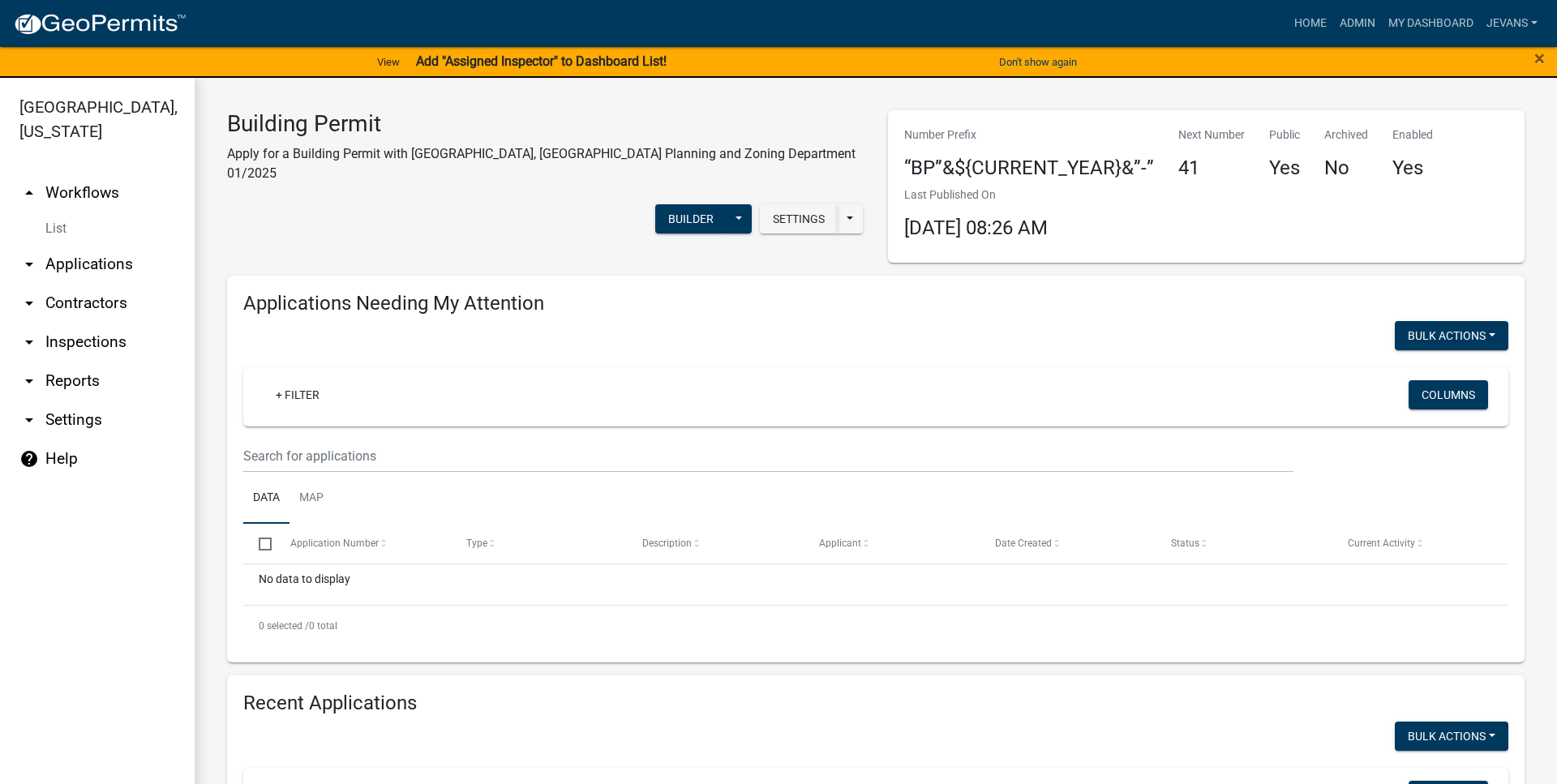
select select "1: 25"
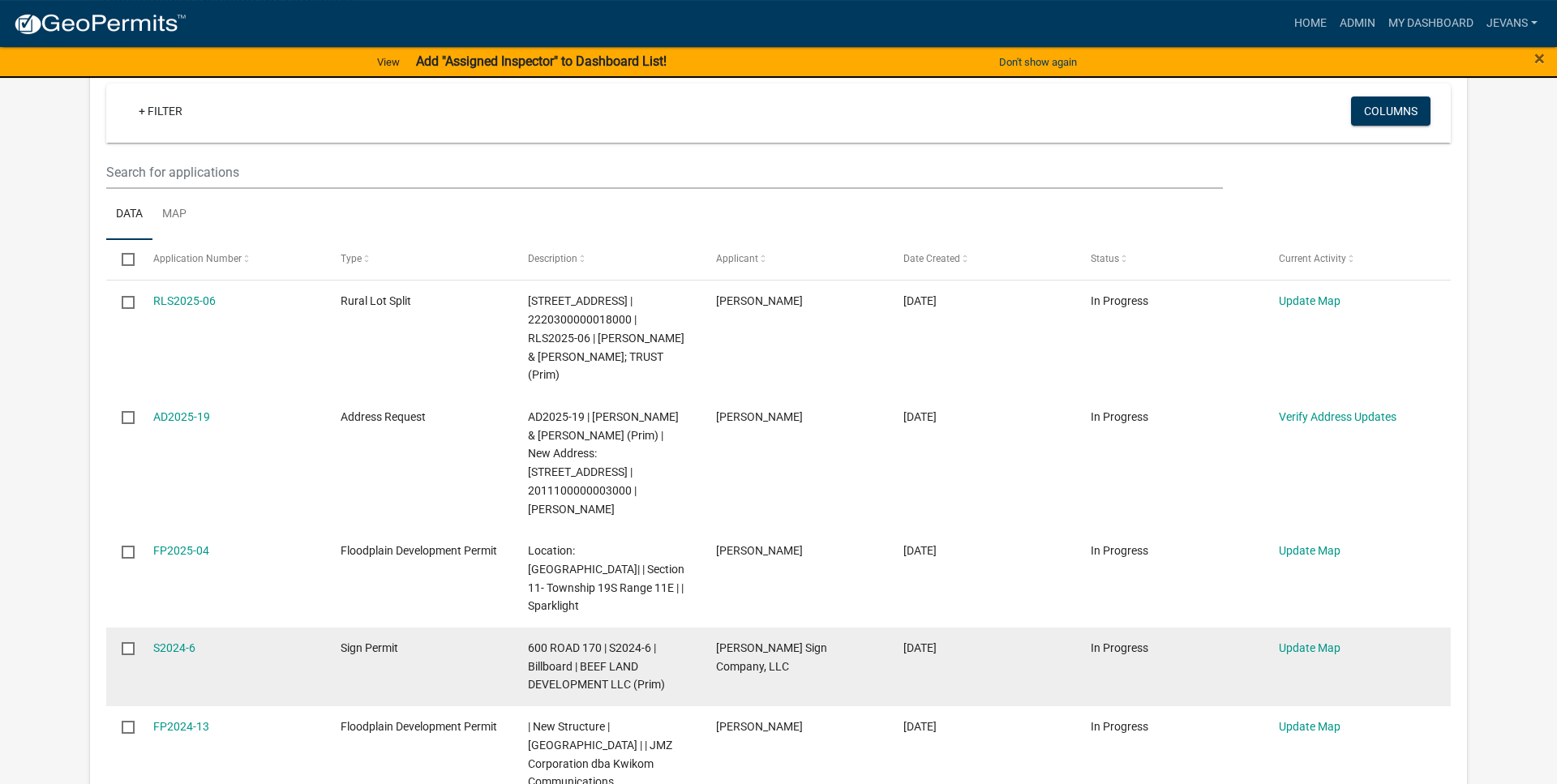
scroll to position [331, 0]
